Goal: Check status: Check status

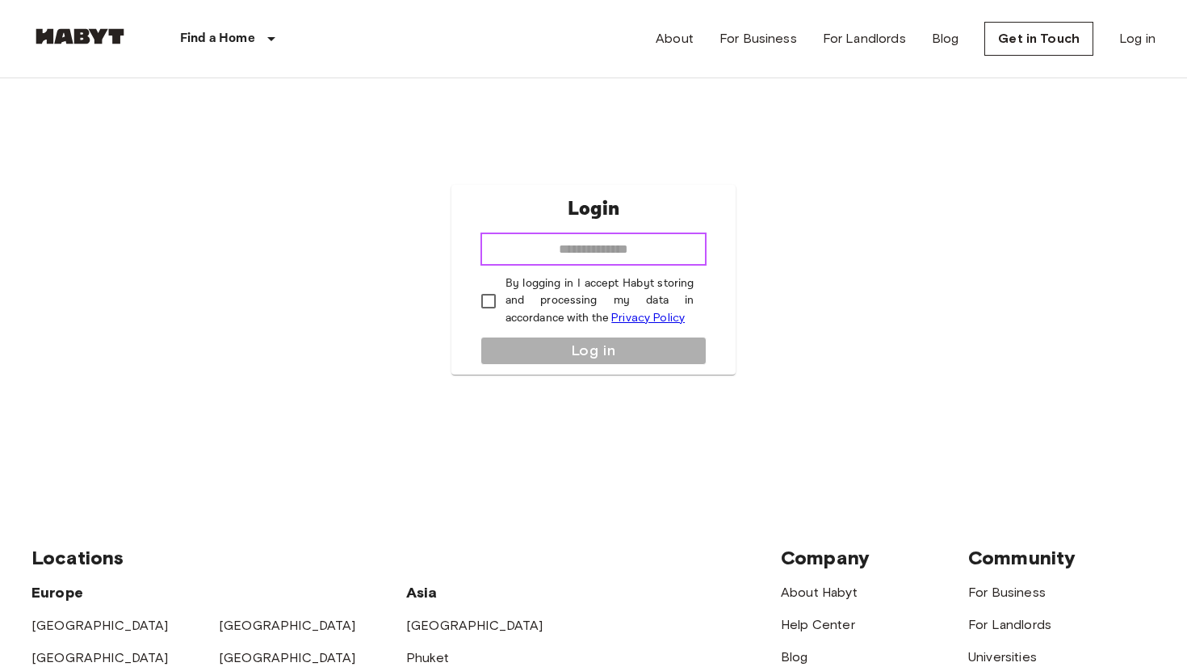
click at [528, 245] on input "email" at bounding box center [593, 249] width 227 height 32
click at [600, 246] on input "**********" at bounding box center [593, 249] width 227 height 32
type input "**********"
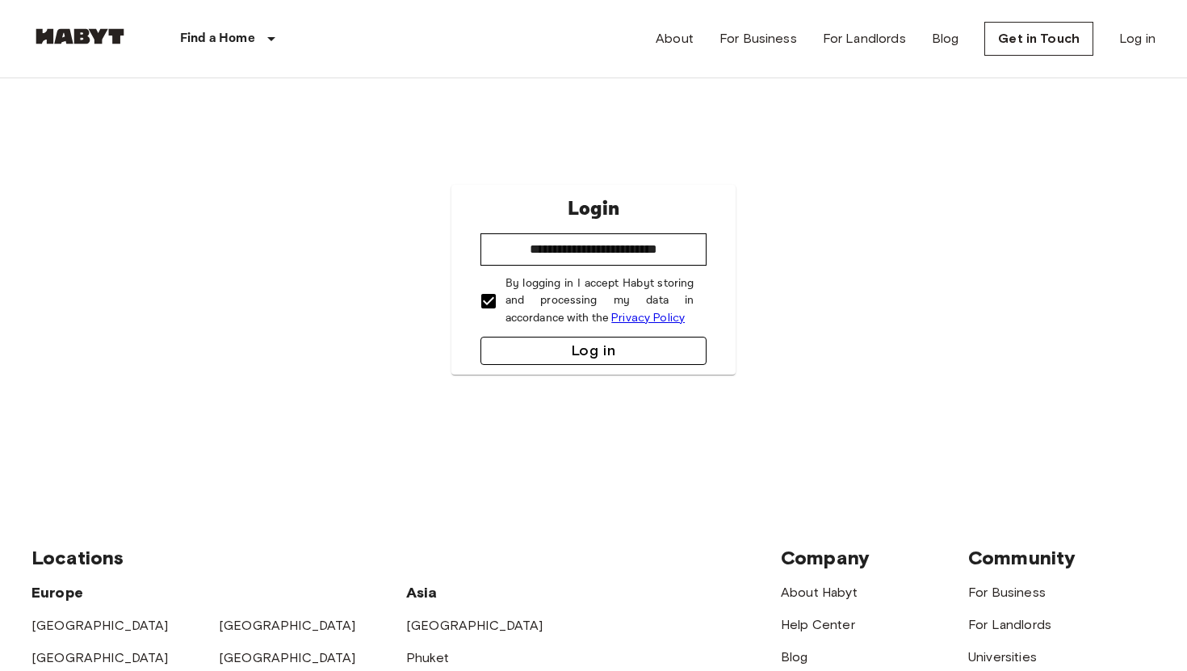
click at [550, 342] on button "Log in" at bounding box center [593, 351] width 227 height 28
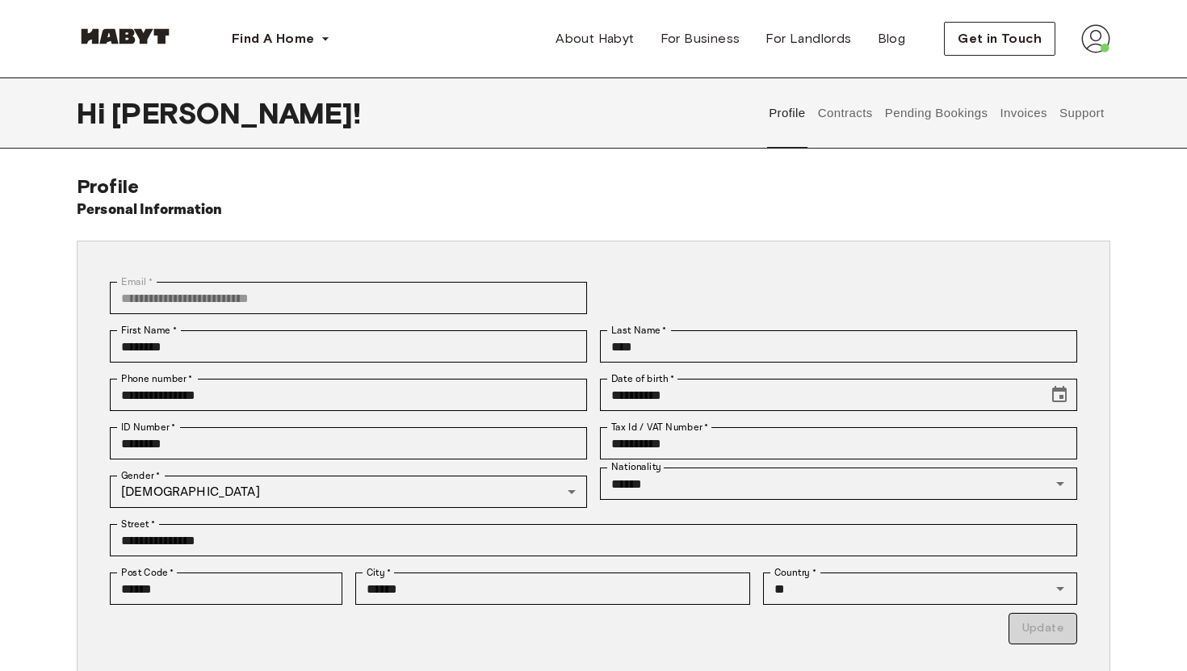
click at [841, 120] on button "Contracts" at bounding box center [845, 113] width 59 height 71
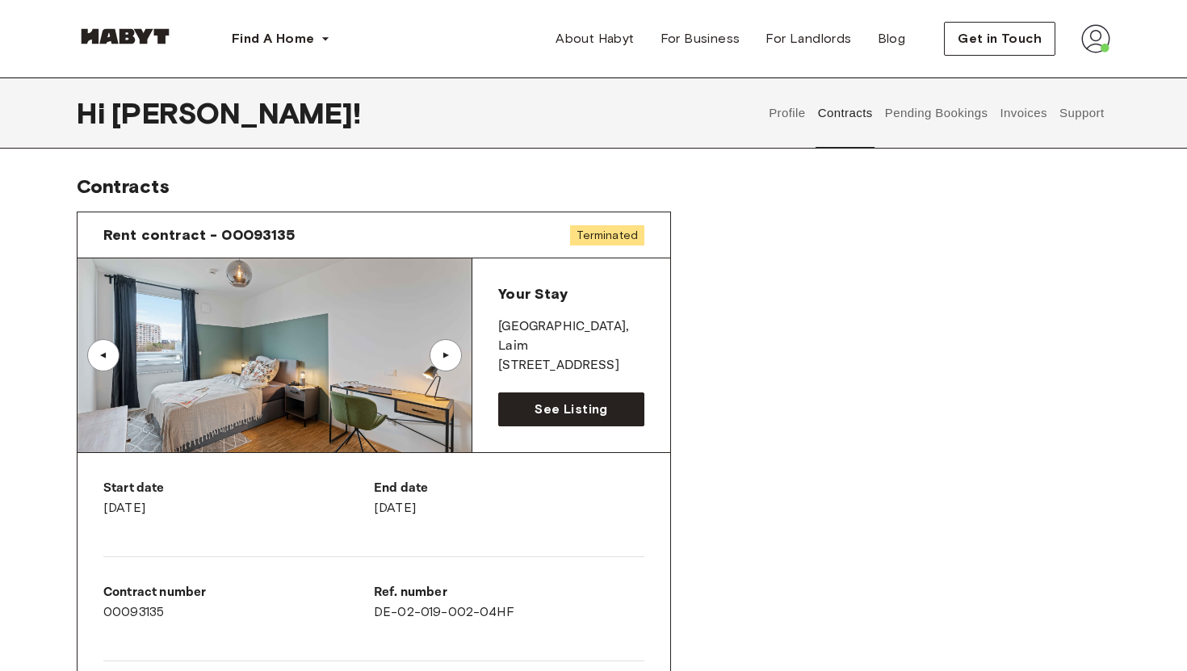
click at [949, 107] on button "Pending Bookings" at bounding box center [936, 113] width 107 height 71
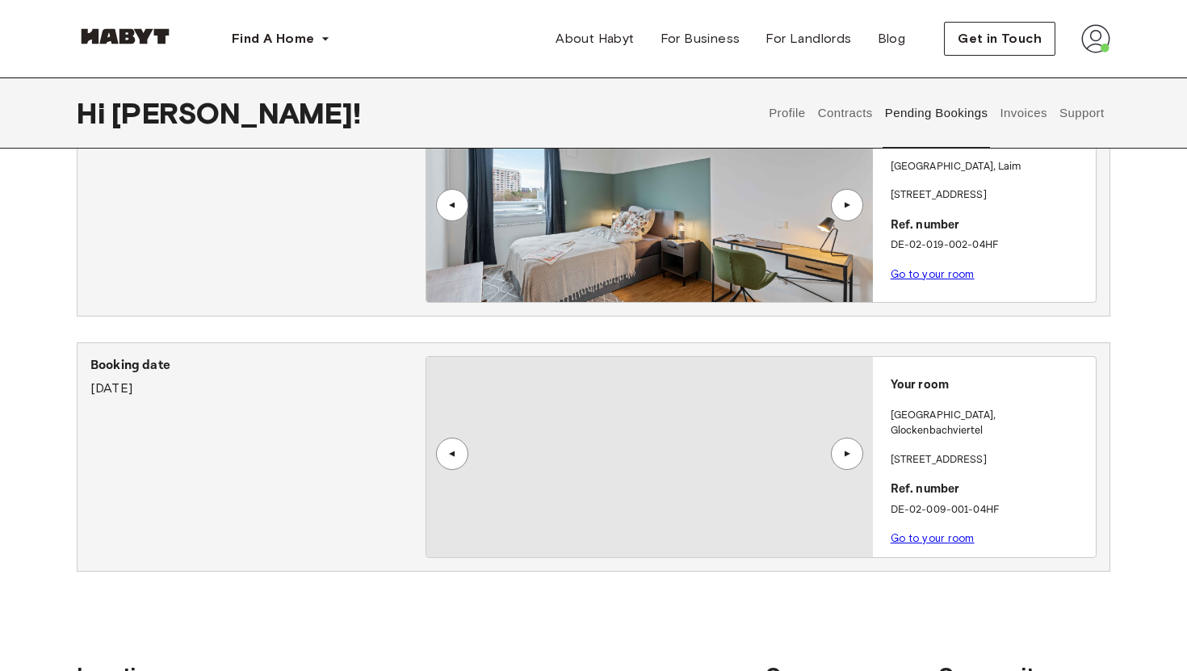
scroll to position [207, 0]
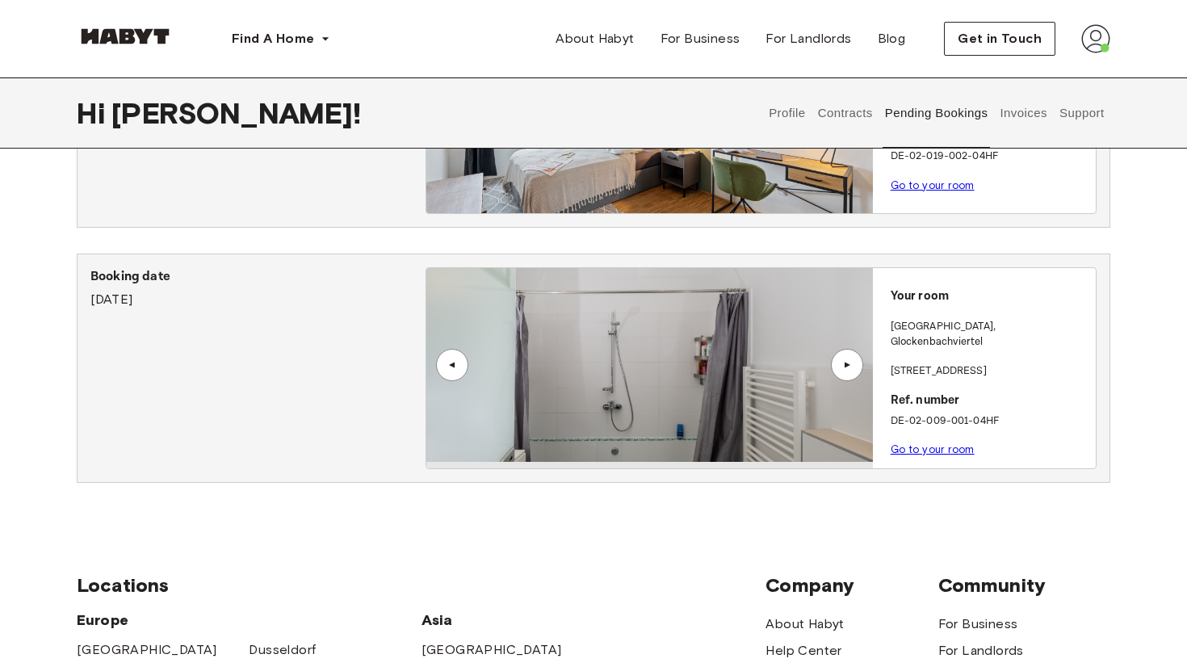
click at [1042, 363] on p "Fraunhoferstraße 10" at bounding box center [990, 371] width 199 height 16
click at [342, 385] on div "Booking date September 12th, 2025" at bounding box center [257, 368] width 335 height 202
click at [852, 371] on div "▲" at bounding box center [847, 365] width 32 height 32
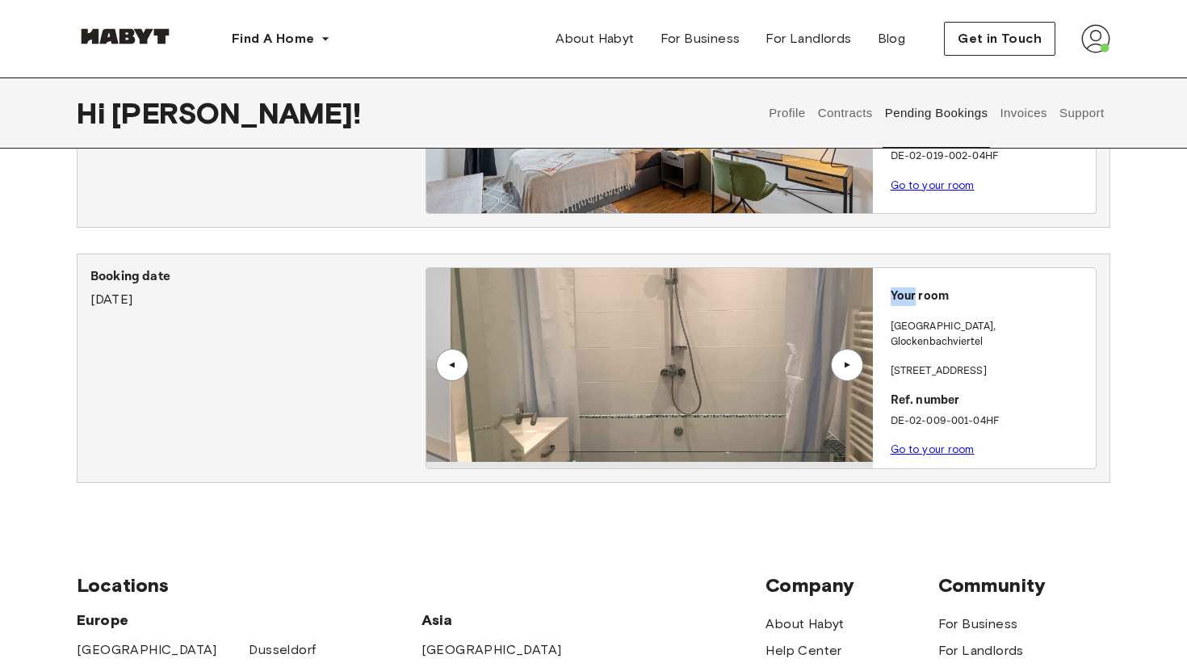
click at [852, 371] on div "▲" at bounding box center [847, 365] width 32 height 32
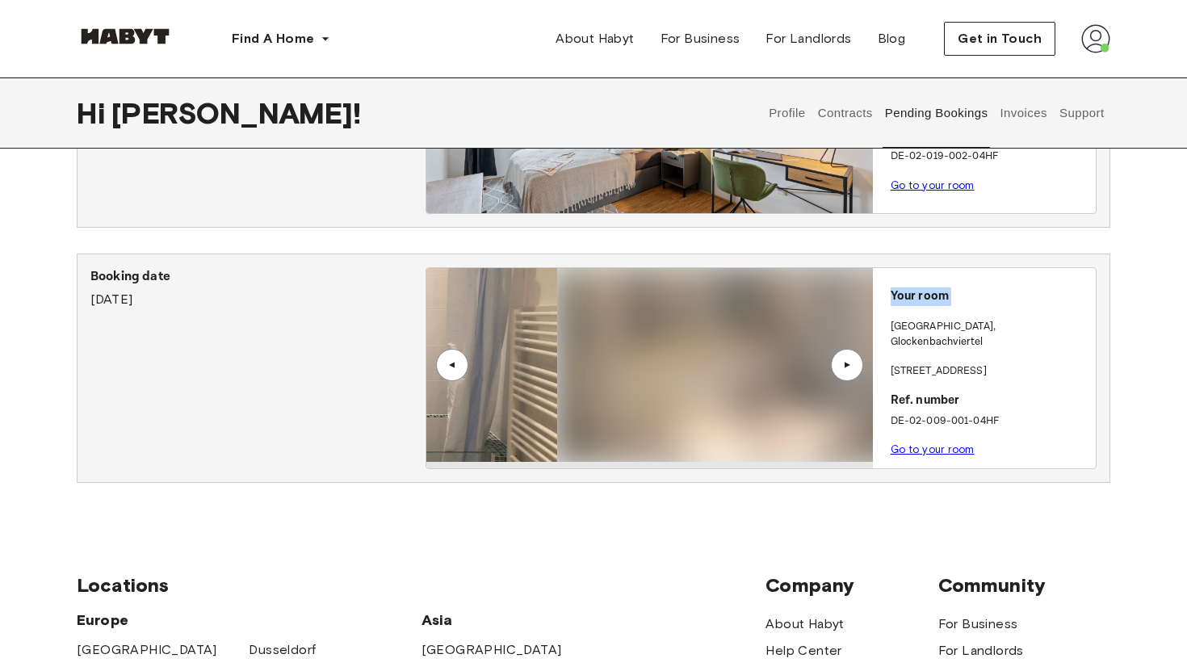
click at [852, 371] on div "▲" at bounding box center [847, 365] width 32 height 32
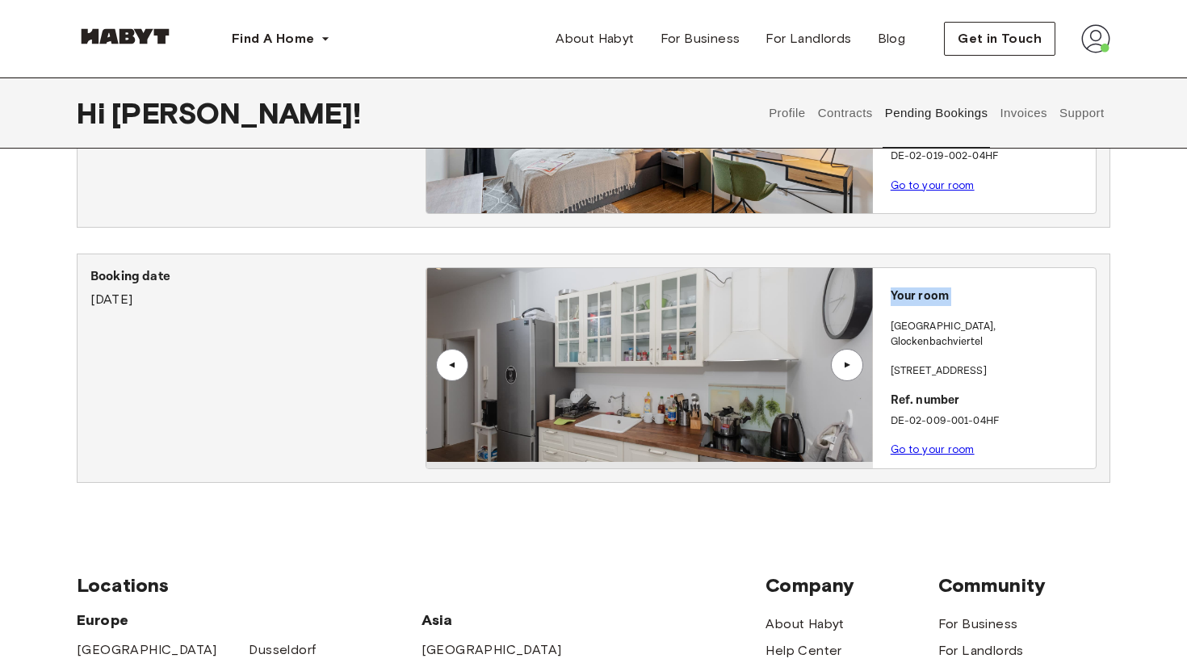
click at [953, 443] on link "Go to your room" at bounding box center [933, 449] width 84 height 12
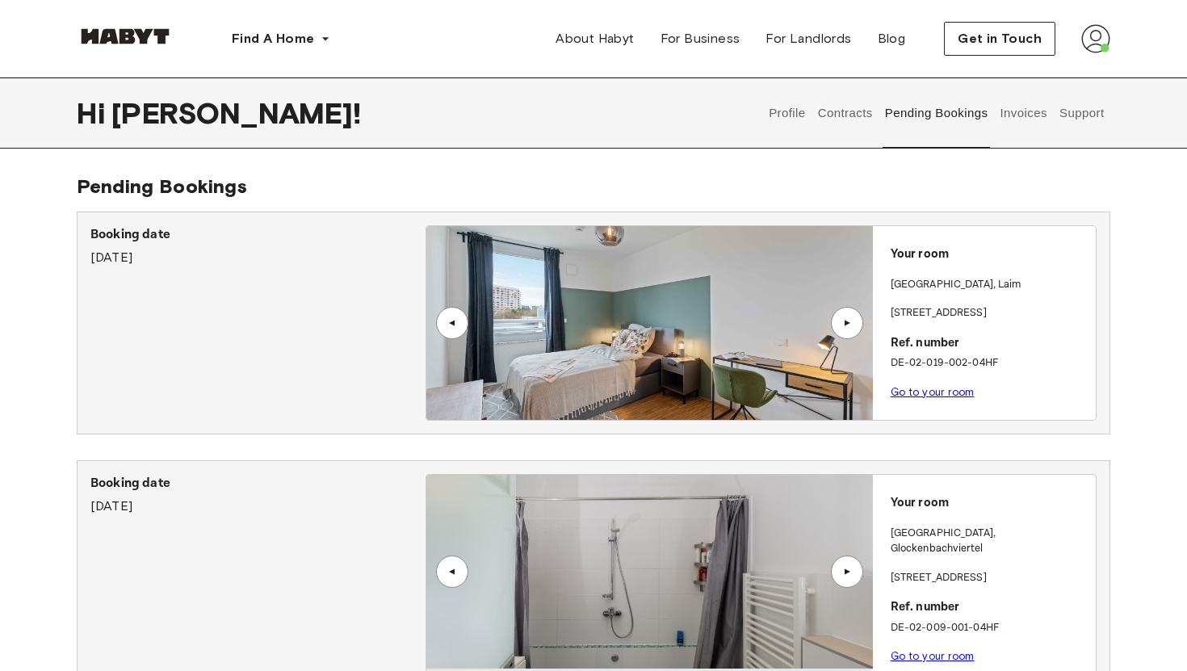
click at [1021, 115] on button "Invoices" at bounding box center [1023, 113] width 51 height 71
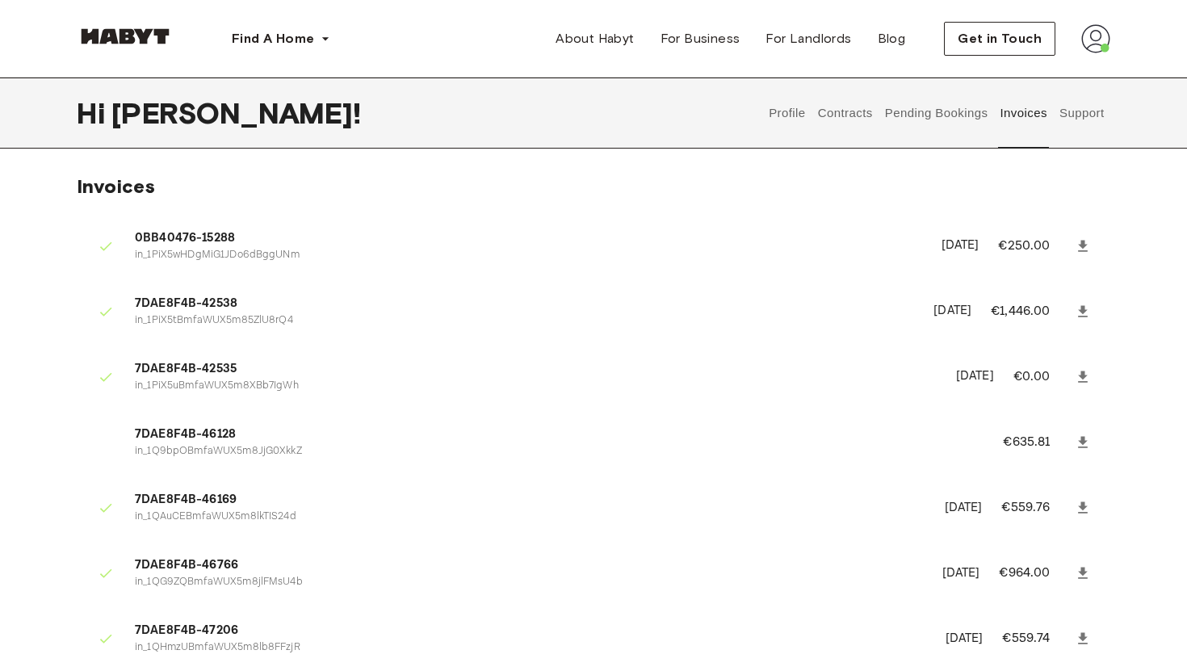
click at [942, 114] on button "Pending Bookings" at bounding box center [936, 113] width 107 height 71
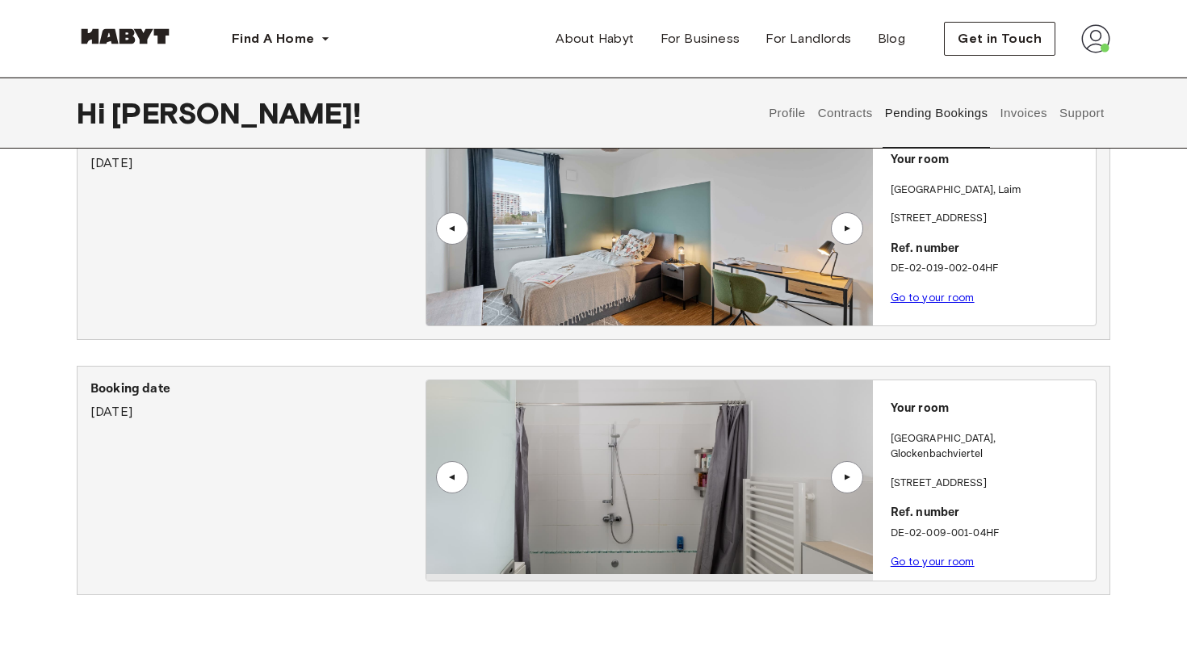
scroll to position [100, 0]
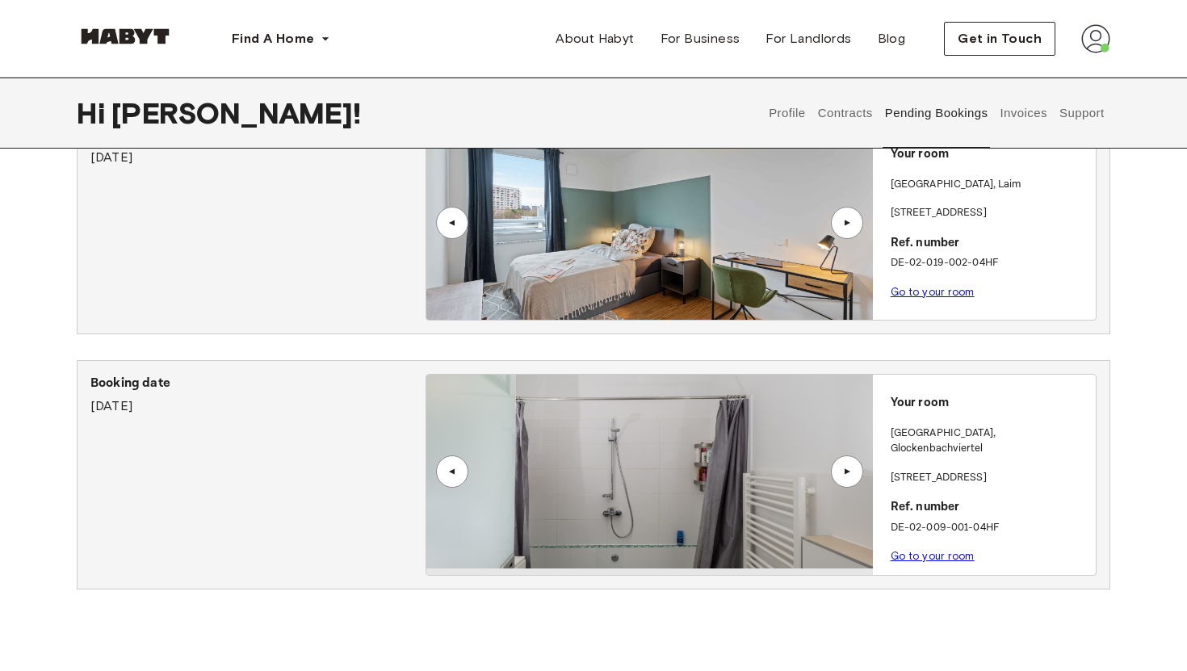
click at [949, 470] on p "[STREET_ADDRESS]" at bounding box center [990, 478] width 199 height 16
click at [933, 416] on div "Your room [GEOGRAPHIC_DATA] , [STREET_ADDRESS]. number DE-02-009-001-04HF Go to…" at bounding box center [984, 475] width 223 height 200
click at [827, 112] on button "Contracts" at bounding box center [845, 113] width 59 height 71
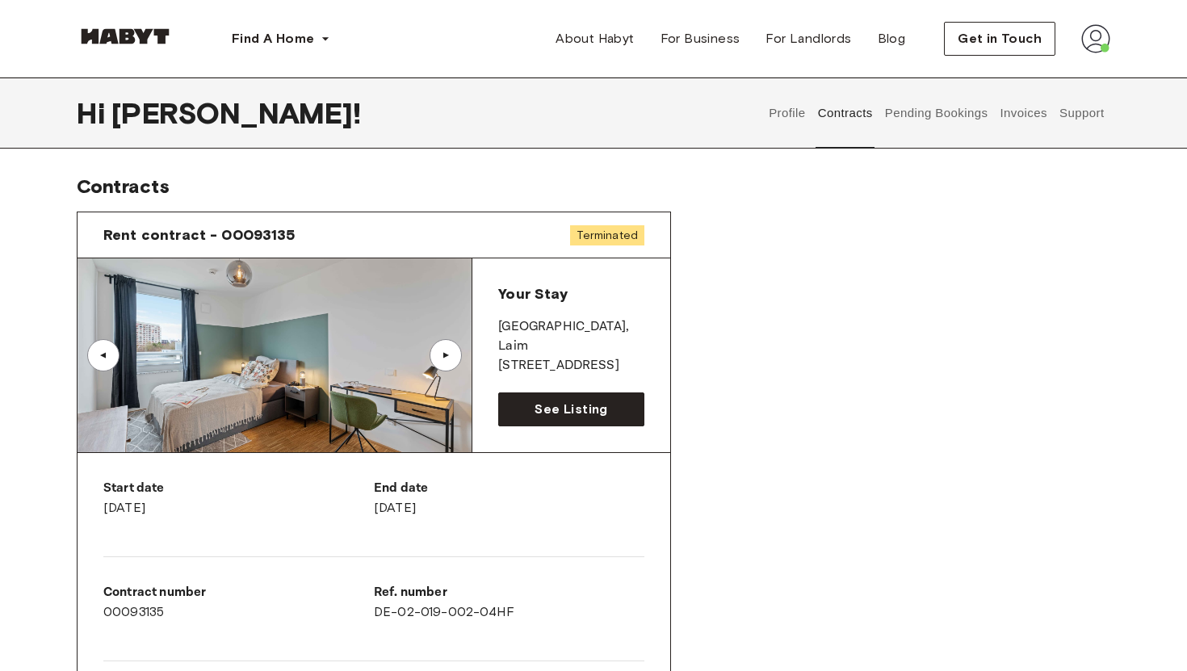
click at [602, 236] on span "Terminated" at bounding box center [607, 235] width 74 height 20
click at [613, 307] on div "Your Stay [GEOGRAPHIC_DATA] , [PERSON_NAME][STREET_ADDRESS]" at bounding box center [571, 329] width 146 height 91
click at [447, 364] on div "▲" at bounding box center [446, 355] width 32 height 32
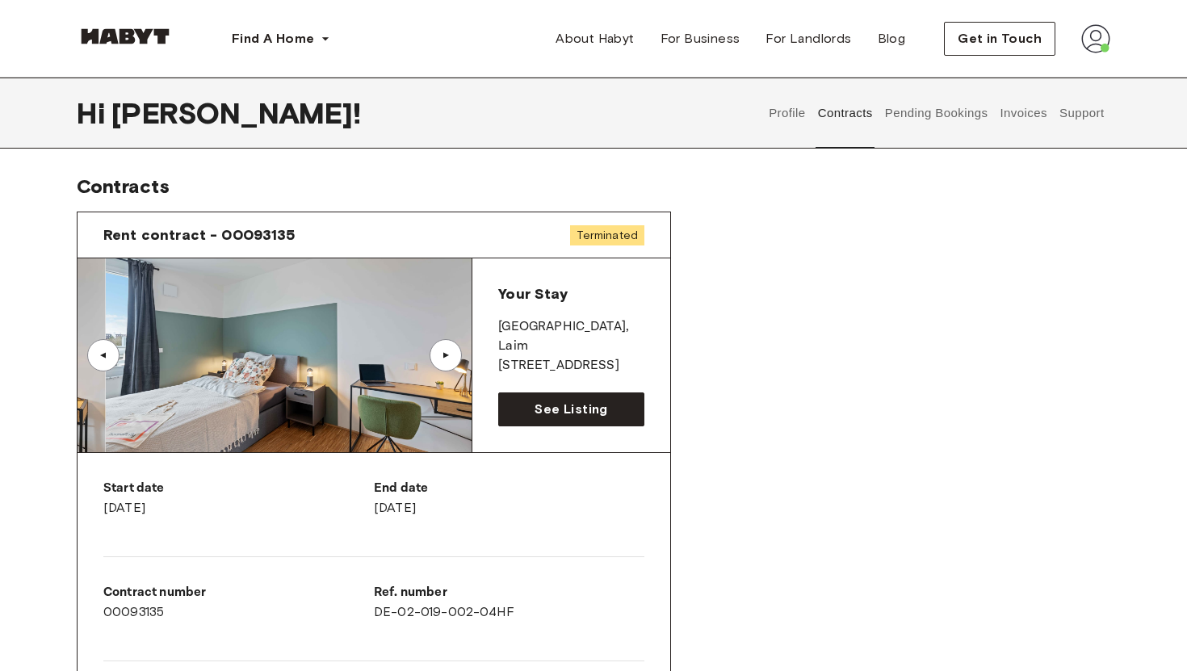
click at [447, 364] on div "▲" at bounding box center [446, 355] width 32 height 32
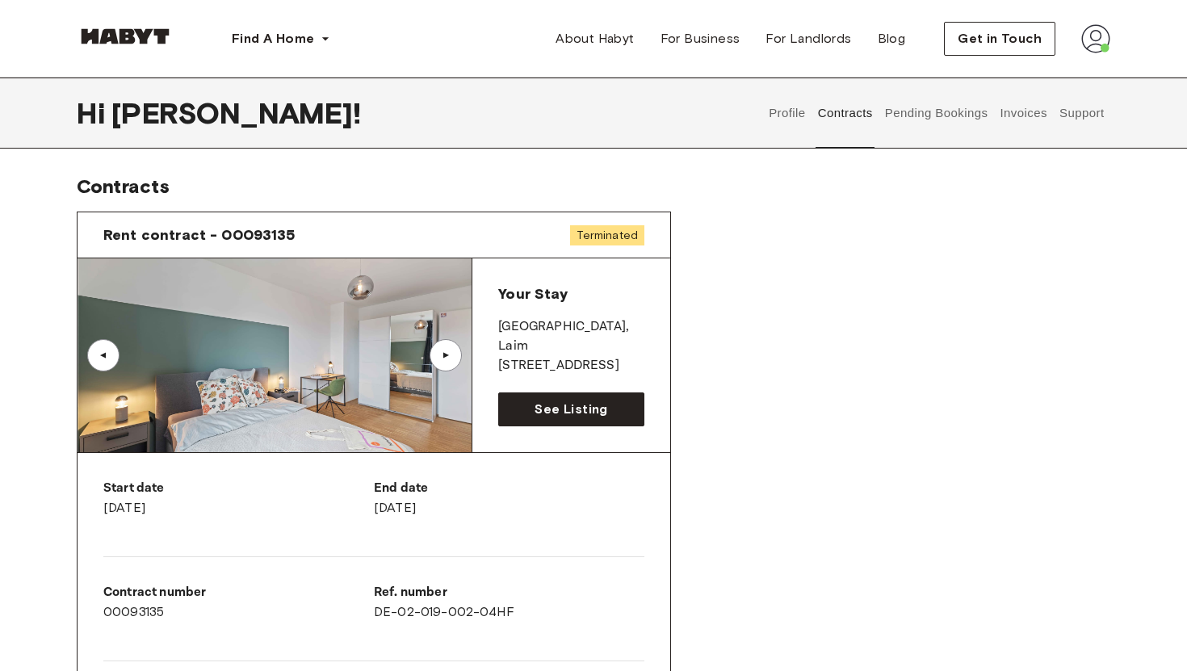
click at [781, 110] on button "Profile" at bounding box center [787, 113] width 41 height 71
